Goal: Obtain resource: Download file/media

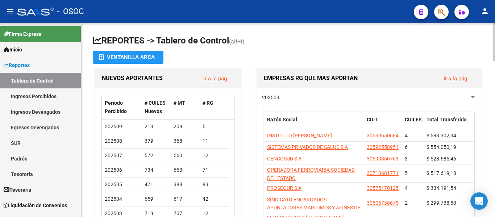
click at [274, 53] on app-file-import-inline "Ventanilla ARCA" at bounding box center [288, 57] width 390 height 13
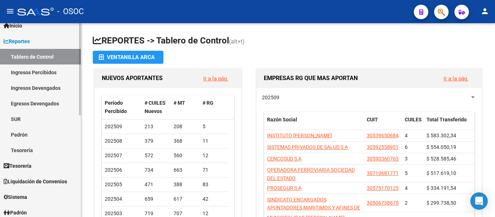
scroll to position [36, 0]
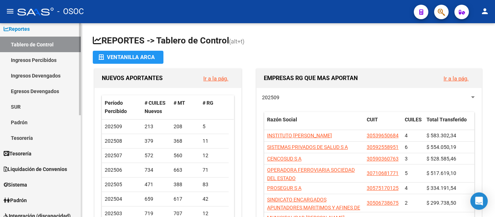
click at [48, 168] on span "Liquidación de Convenios" at bounding box center [35, 169] width 63 height 8
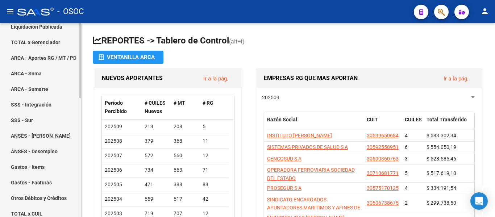
scroll to position [70, 0]
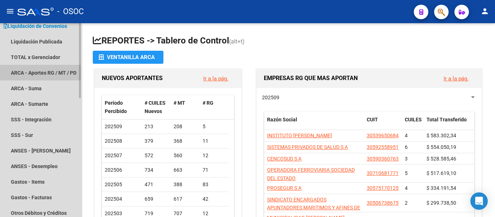
click at [59, 69] on link "ARCA - Aportes RG / MT / PD" at bounding box center [40, 73] width 81 height 16
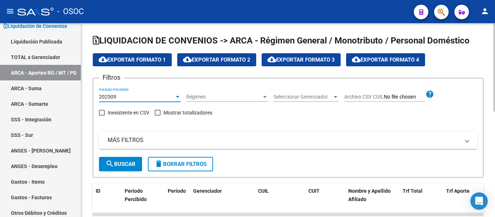
click at [150, 97] on div "202509" at bounding box center [136, 97] width 75 height 6
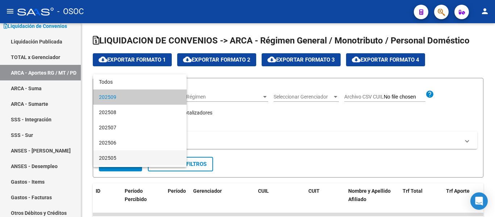
click at [139, 160] on span "202505" at bounding box center [140, 157] width 82 height 15
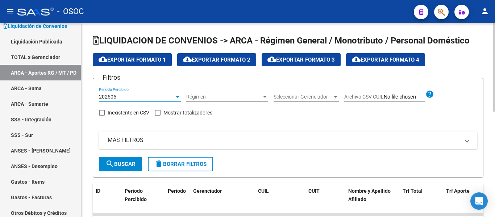
click at [126, 160] on button "search Buscar" at bounding box center [120, 164] width 43 height 14
click at [147, 64] on button "cloud_download Exportar Formato 1" at bounding box center [132, 59] width 79 height 13
drag, startPoint x: 355, startPoint y: 133, endPoint x: 218, endPoint y: 114, distance: 137.7
click at [355, 133] on mat-expansion-panel-header "MÁS FILTROS" at bounding box center [288, 139] width 378 height 17
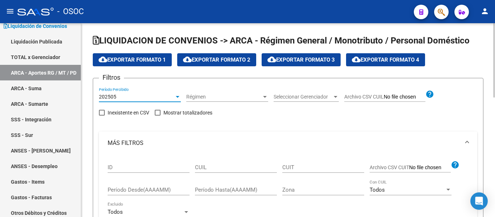
click at [130, 96] on div "202505" at bounding box center [136, 97] width 75 height 6
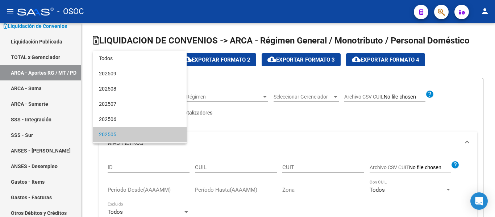
scroll to position [37, 0]
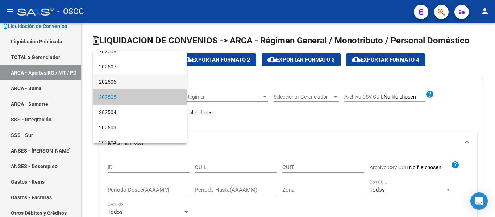
click at [139, 83] on span "202506" at bounding box center [140, 81] width 82 height 15
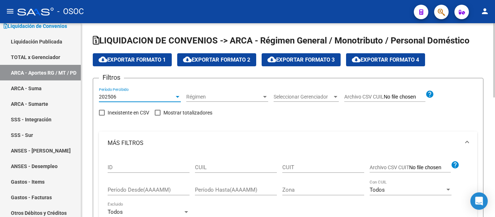
click at [249, 137] on mat-expansion-panel-header "MÁS FILTROS" at bounding box center [288, 142] width 378 height 23
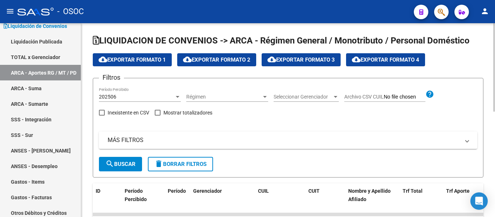
click at [123, 163] on span "search Buscar" at bounding box center [120, 164] width 30 height 7
click at [129, 164] on span "search Buscar" at bounding box center [120, 164] width 30 height 7
click at [148, 57] on span "cloud_download Exportar Formato 1" at bounding box center [131, 59] width 67 height 7
